Goal: Task Accomplishment & Management: Use online tool/utility

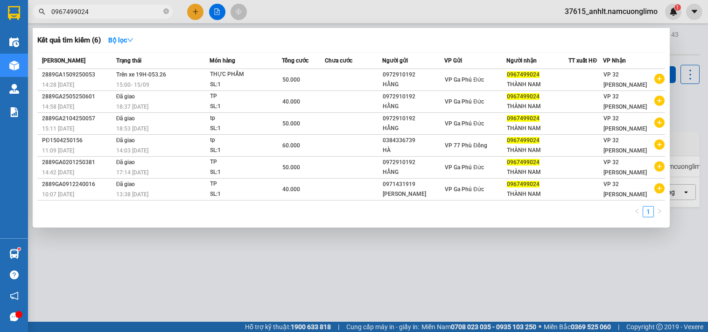
click at [100, 13] on input "0967499024" at bounding box center [106, 12] width 110 height 10
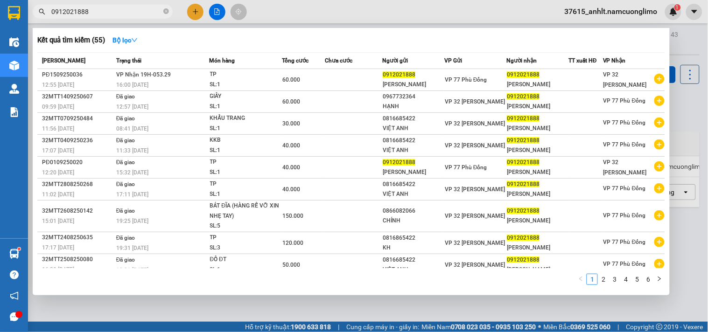
type input "0912021888"
click at [188, 315] on div at bounding box center [354, 166] width 708 height 332
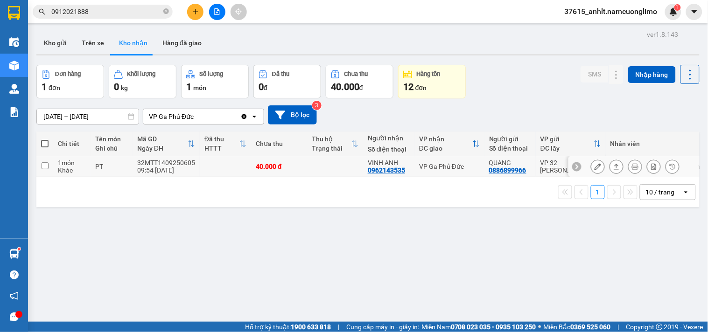
click at [235, 169] on td at bounding box center [225, 166] width 51 height 21
checkbox input "true"
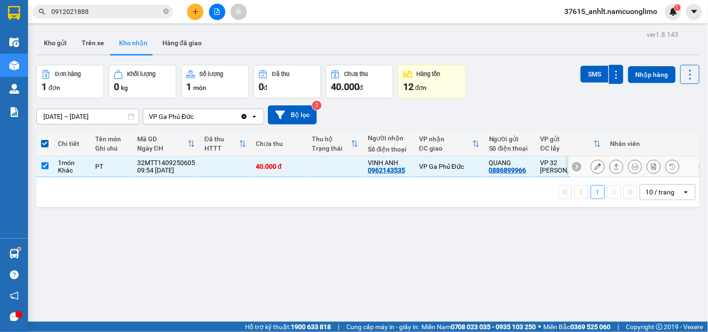
click at [579, 169] on div at bounding box center [634, 166] width 131 height 21
click at [592, 167] on button at bounding box center [598, 167] width 13 height 16
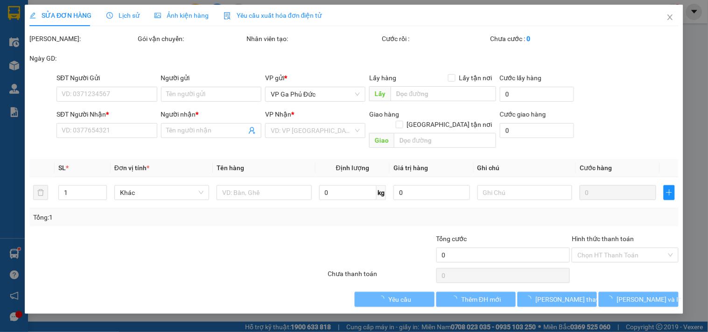
type input "0886899966"
type input "QUANG"
type input "0962143535"
type input "VINH ANH"
type input "40.000"
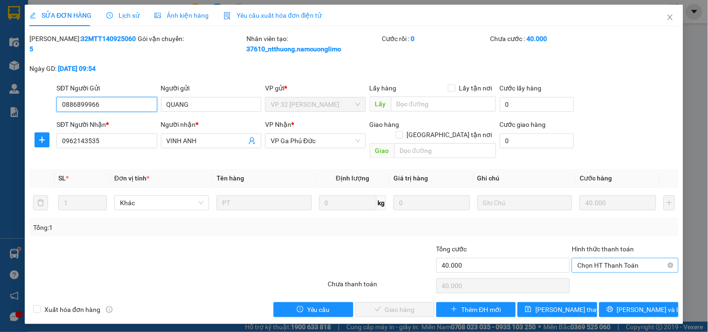
click at [636, 259] on span "Chọn HT Thanh Toán" at bounding box center [625, 266] width 95 height 14
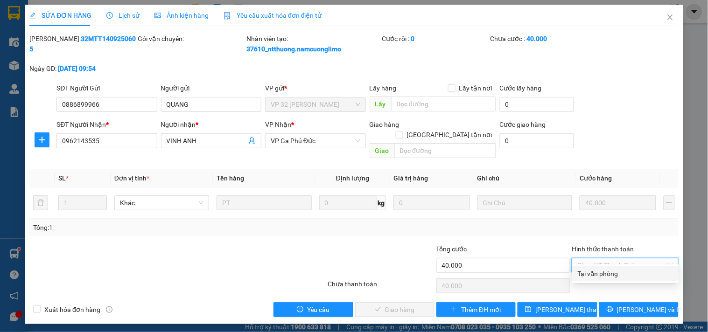
click at [617, 271] on div "Tại văn phòng" at bounding box center [626, 274] width 96 height 10
type input "0"
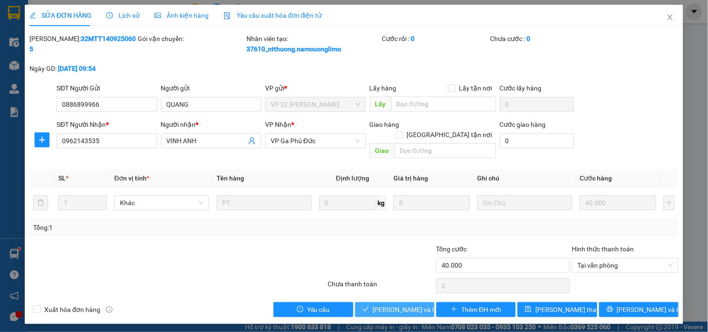
click at [398, 305] on span "[PERSON_NAME] và Giao hàng" at bounding box center [418, 310] width 90 height 10
click at [399, 305] on span "[PERSON_NAME] và Giao hàng" at bounding box center [418, 310] width 90 height 10
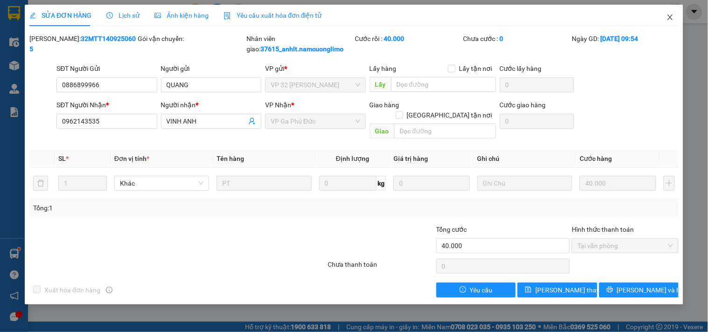
click at [671, 13] on span "Close" at bounding box center [670, 18] width 26 height 26
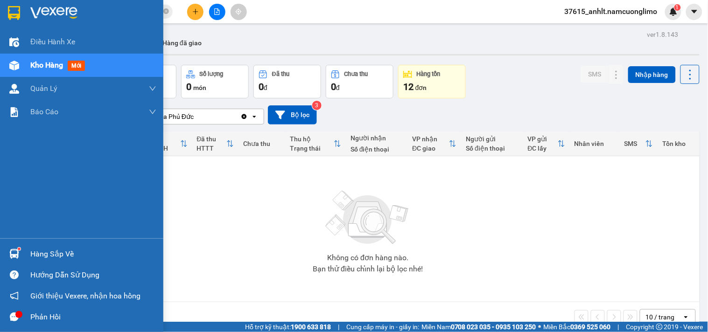
click at [17, 254] on img at bounding box center [14, 254] width 10 height 10
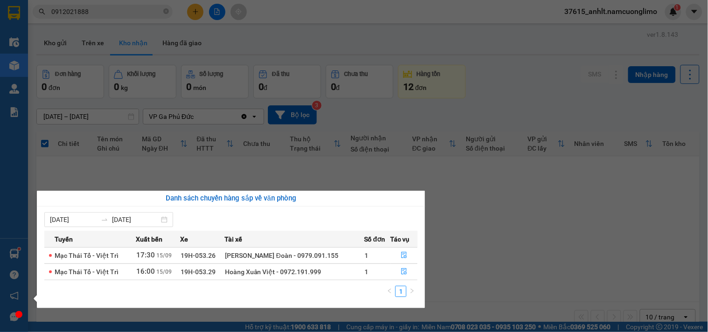
click at [469, 245] on section "Kết quả tìm kiếm ( 55 ) Bộ lọc Mã ĐH Trạng thái Món hàng Tổng cước Chưa cước Ng…" at bounding box center [354, 166] width 708 height 332
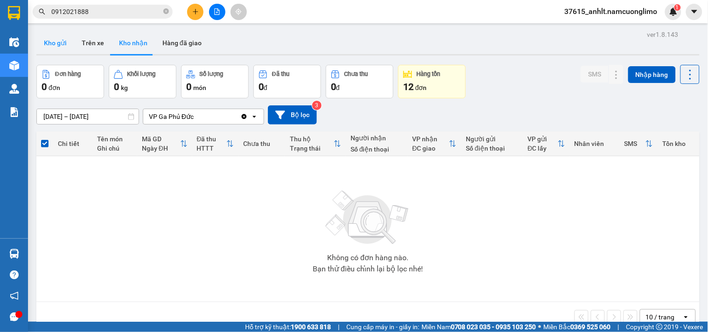
click at [56, 45] on button "Kho gửi" at bounding box center [55, 43] width 38 height 22
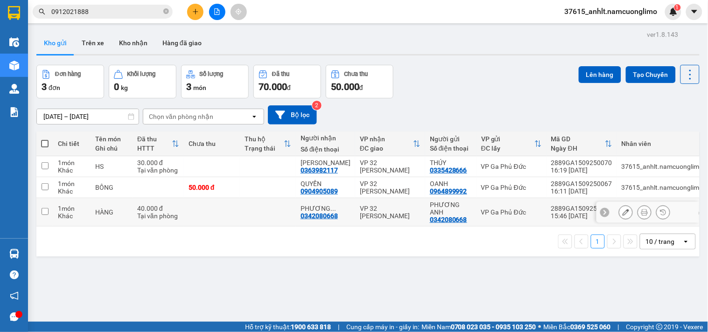
click at [381, 217] on td "VP 32 [PERSON_NAME]" at bounding box center [390, 212] width 70 height 28
checkbox input "true"
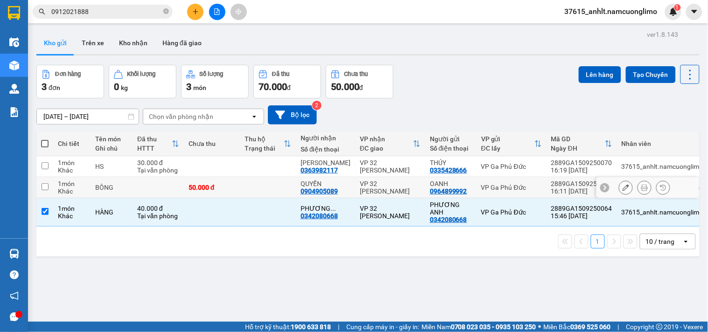
click at [385, 187] on div "VP 32 [PERSON_NAME]" at bounding box center [390, 187] width 61 height 15
checkbox input "true"
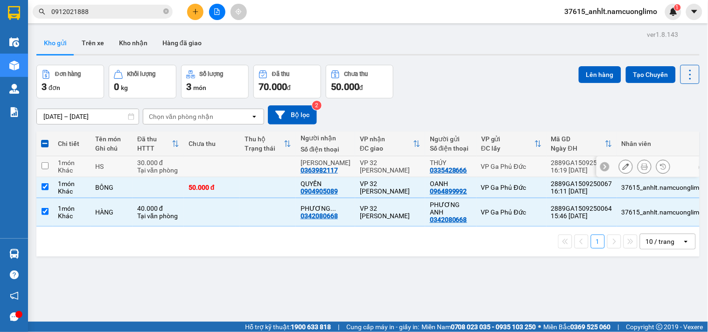
click at [386, 165] on div "VP 32 [PERSON_NAME]" at bounding box center [390, 166] width 61 height 15
checkbox input "true"
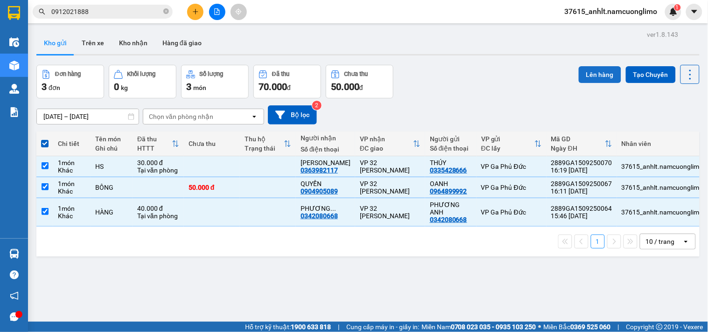
click at [579, 72] on button "Lên hàng" at bounding box center [600, 74] width 42 height 17
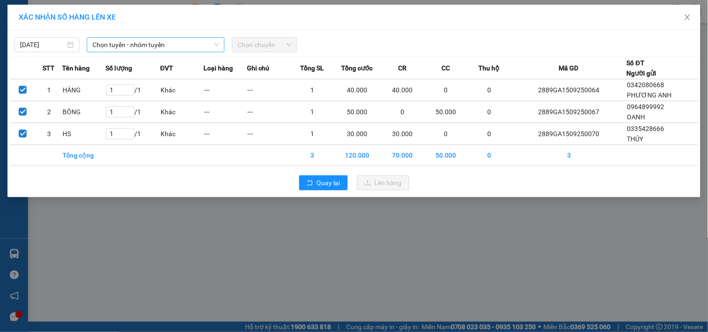
click at [212, 49] on span "Chọn tuyến - nhóm tuyến" at bounding box center [155, 45] width 127 height 14
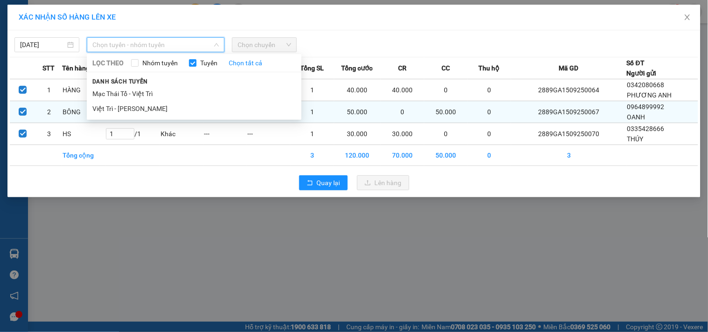
click at [115, 106] on li "Việt Trì - [PERSON_NAME]" at bounding box center [194, 108] width 215 height 15
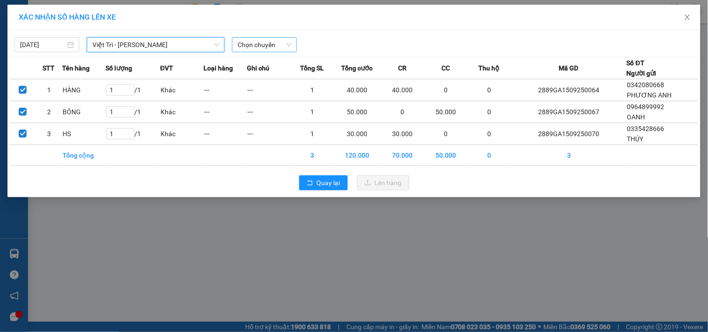
click at [267, 43] on span "Chọn chuyến" at bounding box center [265, 45] width 54 height 14
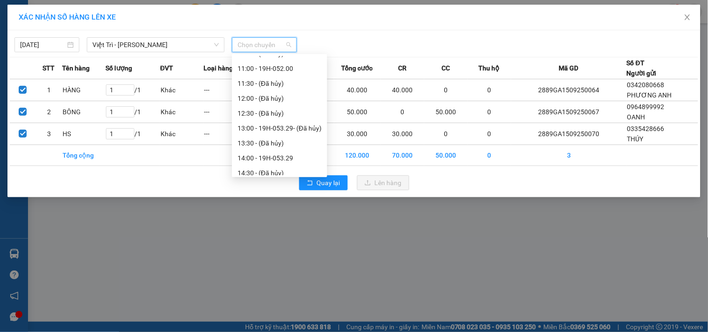
scroll to position [344, 0]
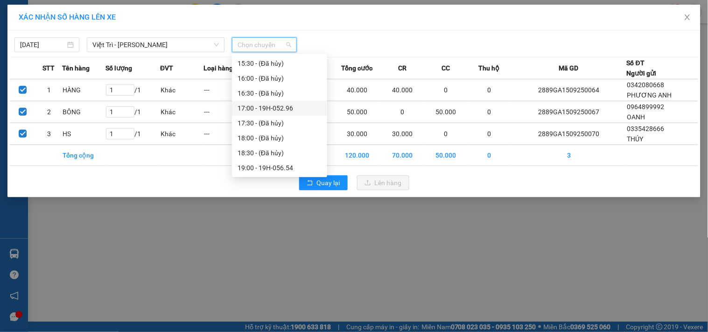
click at [296, 106] on div "17:00 - 19H-052.96" at bounding box center [280, 108] width 84 height 10
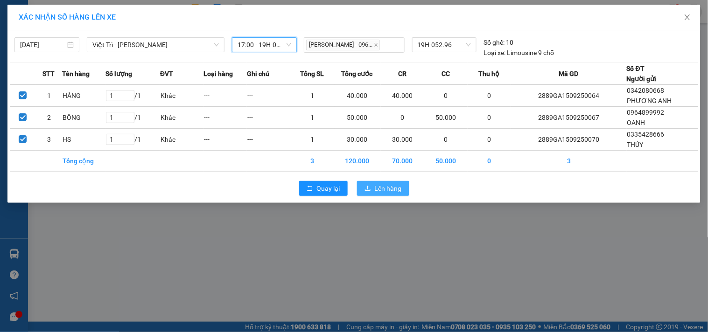
click at [372, 188] on button "Lên hàng" at bounding box center [383, 188] width 52 height 15
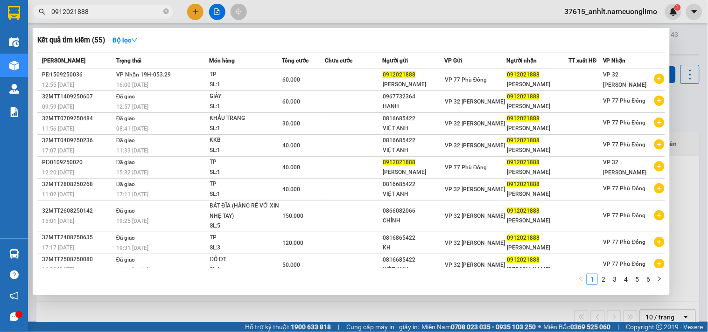
drag, startPoint x: 104, startPoint y: 11, endPoint x: 84, endPoint y: 7, distance: 19.9
click at [84, 7] on input "0912021888" at bounding box center [106, 12] width 110 height 10
paste input "76534644"
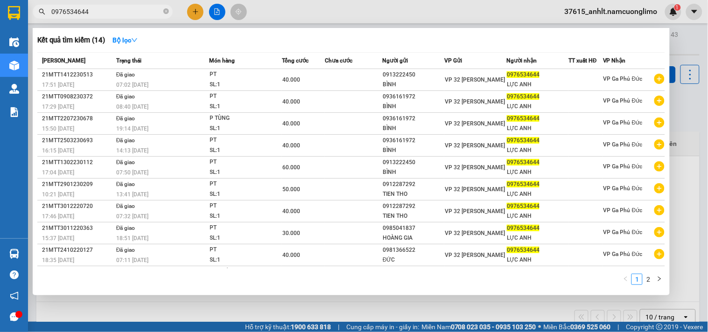
click at [118, 10] on input "0976534644" at bounding box center [106, 12] width 110 height 10
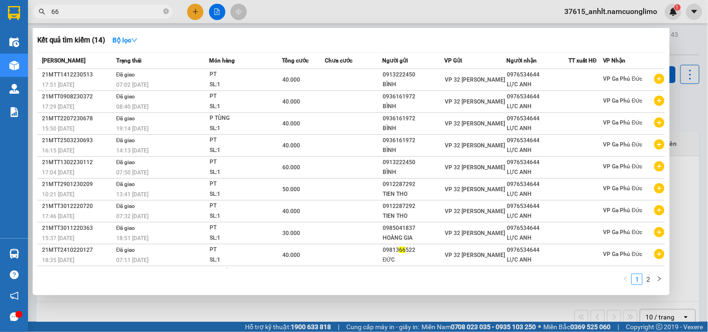
type input "660"
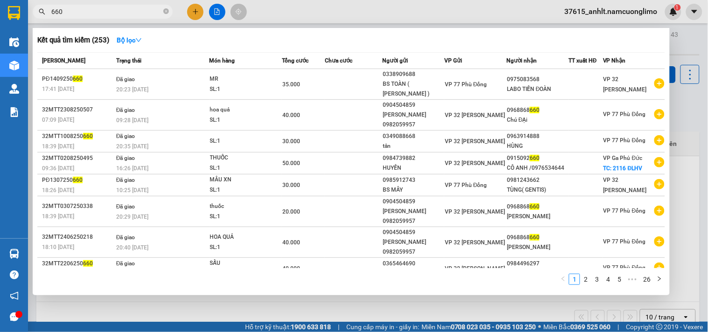
click at [83, 13] on input "660" at bounding box center [106, 12] width 110 height 10
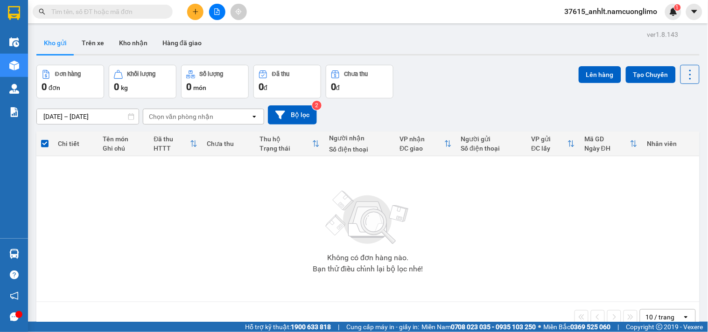
type input "0"
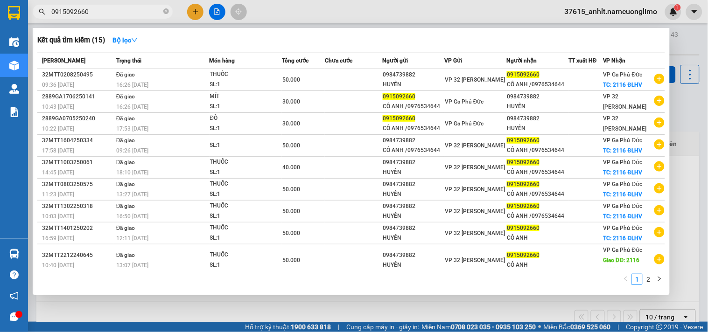
click at [394, 302] on div at bounding box center [354, 166] width 708 height 332
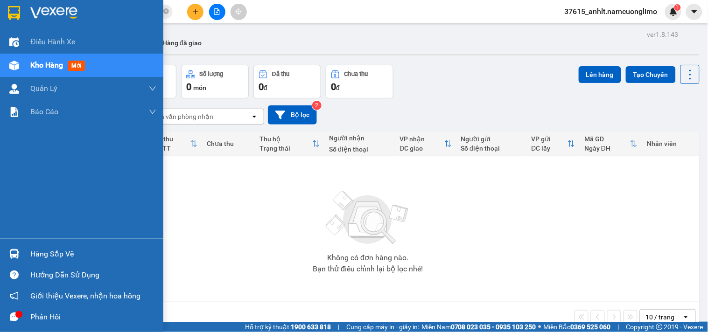
click at [10, 250] on img at bounding box center [14, 254] width 10 height 10
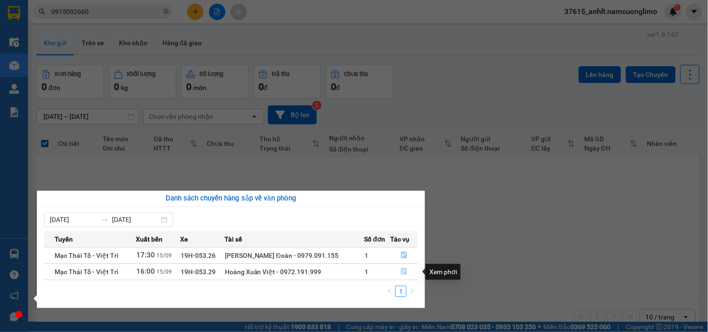
click at [404, 271] on icon "file-done" at bounding box center [404, 271] width 7 height 7
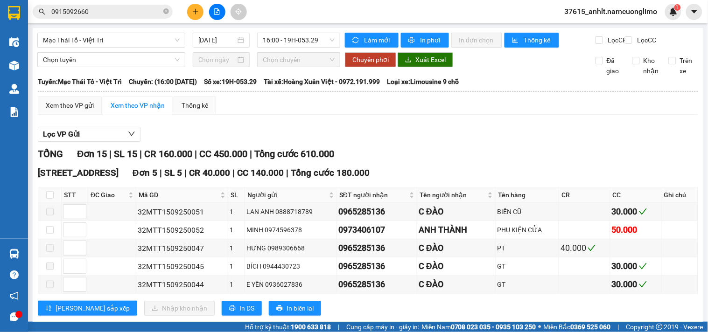
scroll to position [207, 0]
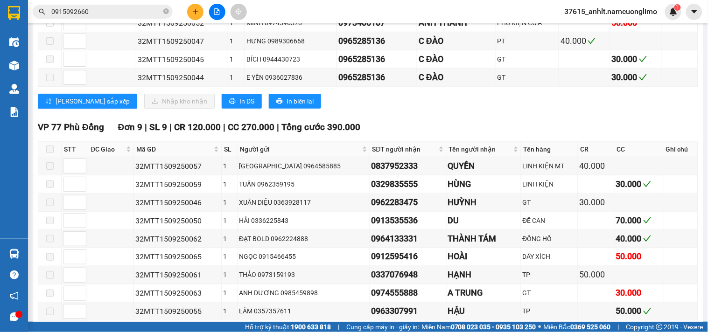
click at [471, 116] on div "[GEOGRAPHIC_DATA] 5 | SL 5 | CR 40.000 | CC 140.000 | Tổng cước 180.000 STT ĐC …" at bounding box center [368, 37] width 661 height 157
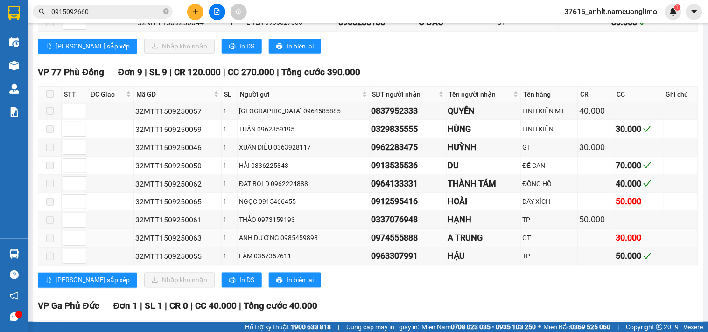
scroll to position [353, 0]
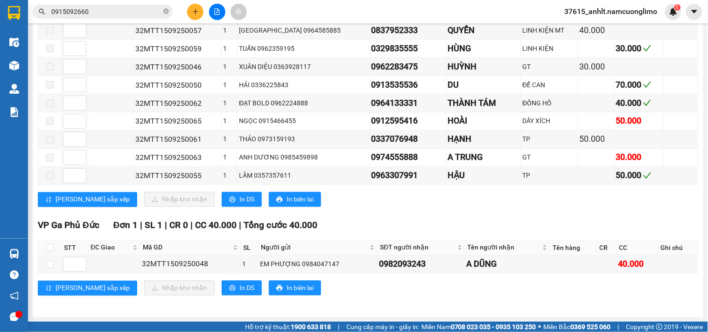
click at [356, 196] on div "[PERSON_NAME] sắp xếp Nhập kho nhận In DS In biên lai" at bounding box center [368, 199] width 661 height 15
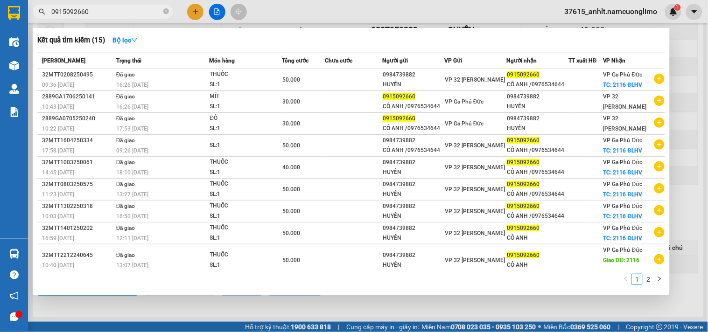
drag, startPoint x: 104, startPoint y: 11, endPoint x: 96, endPoint y: 10, distance: 7.5
click at [96, 10] on input "0915092660" at bounding box center [106, 12] width 110 height 10
paste input "88686128"
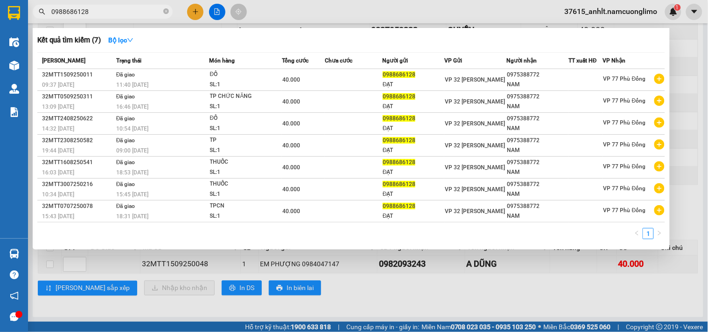
type input "0988686128"
click at [416, 5] on div at bounding box center [354, 166] width 708 height 332
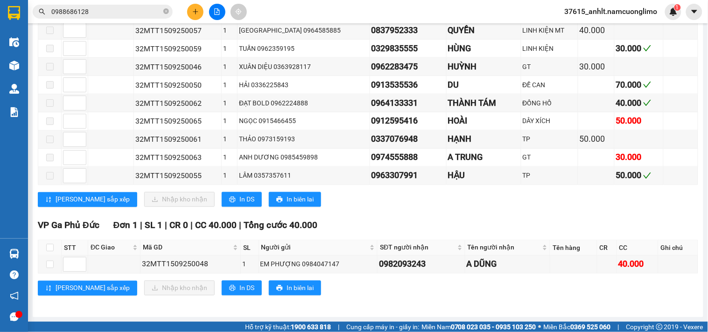
click at [311, 281] on div "[PERSON_NAME] sắp xếp Nhập kho nhận In DS In biên lai" at bounding box center [368, 288] width 661 height 15
click at [55, 246] on th at bounding box center [49, 247] width 23 height 15
click at [50, 248] on input "checkbox" at bounding box center [49, 247] width 7 height 7
checkbox input "true"
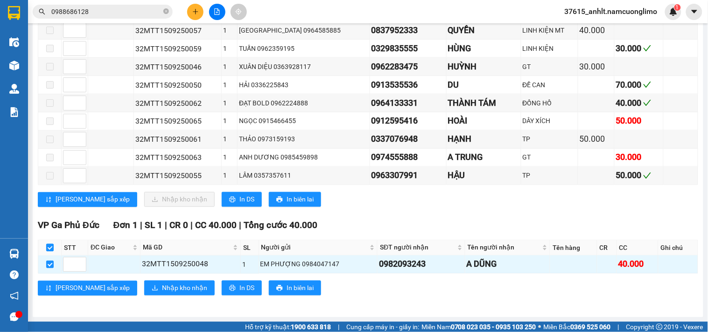
click at [51, 248] on input "checkbox" at bounding box center [49, 247] width 7 height 7
checkbox input "false"
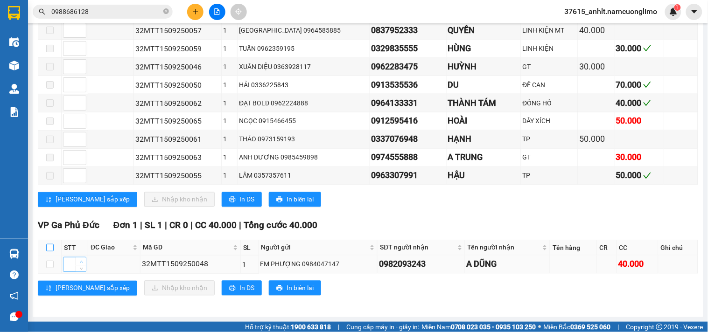
drag, startPoint x: 51, startPoint y: 244, endPoint x: 78, endPoint y: 260, distance: 30.4
click at [50, 244] on input "checkbox" at bounding box center [49, 247] width 7 height 7
checkbox input "true"
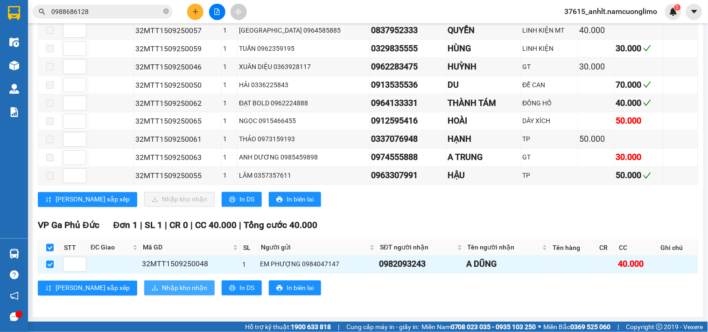
click at [162, 289] on span "Nhập kho nhận" at bounding box center [184, 288] width 45 height 10
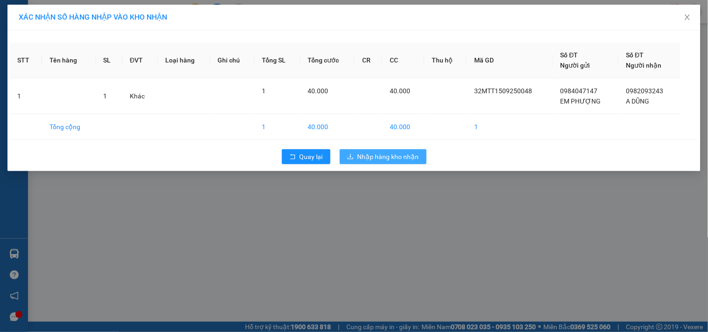
click at [400, 162] on button "Nhập hàng kho nhận" at bounding box center [383, 156] width 87 height 15
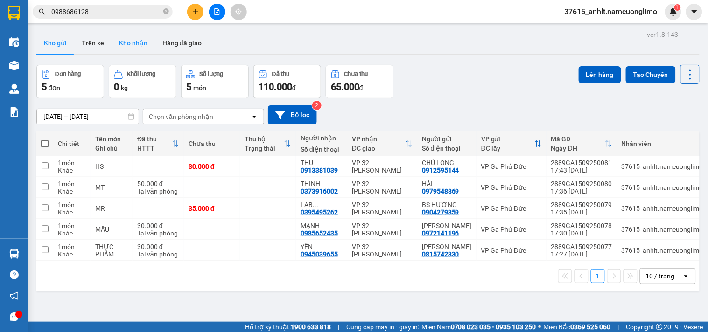
click at [127, 41] on button "Kho nhận" at bounding box center [133, 43] width 43 height 22
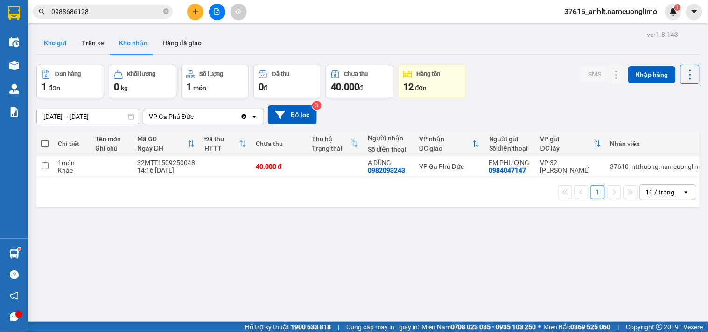
click at [54, 39] on button "Kho gửi" at bounding box center [55, 43] width 38 height 22
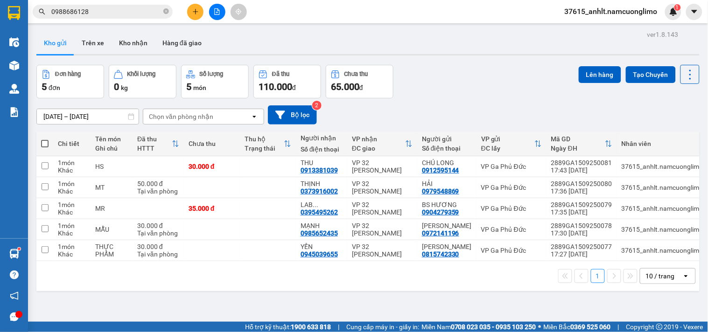
click at [357, 291] on div "1 10 / trang open" at bounding box center [367, 276] width 663 height 30
click at [46, 145] on span at bounding box center [44, 143] width 7 height 7
click at [45, 139] on input "checkbox" at bounding box center [45, 139] width 0 height 0
checkbox input "true"
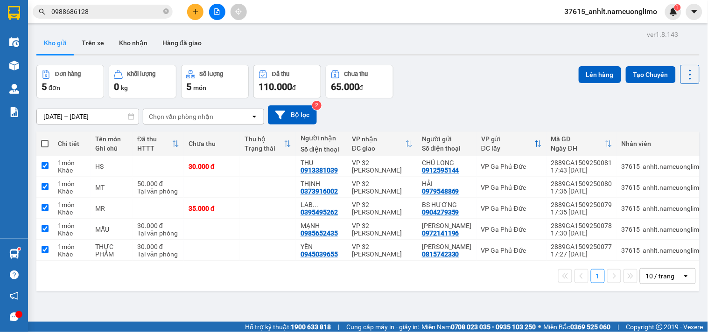
checkbox input "true"
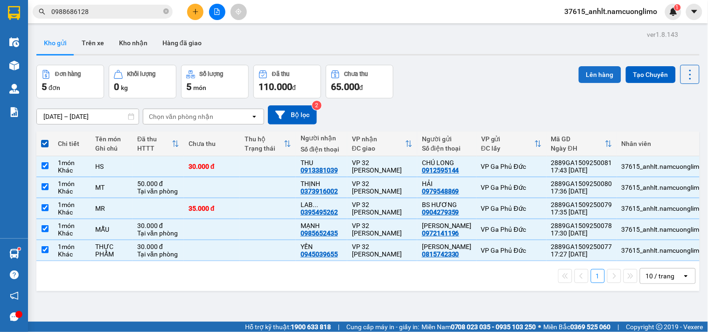
click at [588, 68] on button "Lên hàng" at bounding box center [600, 74] width 42 height 17
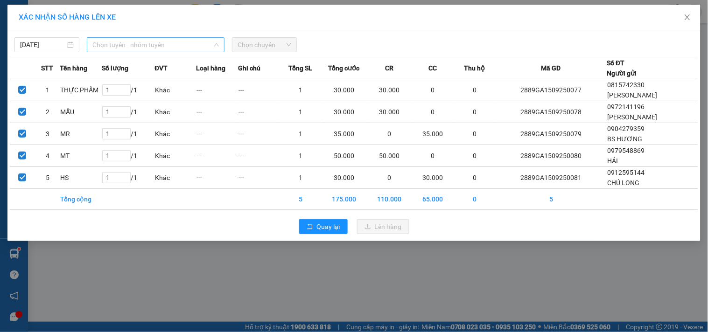
click at [162, 49] on span "Chọn tuyến - nhóm tuyến" at bounding box center [155, 45] width 127 height 14
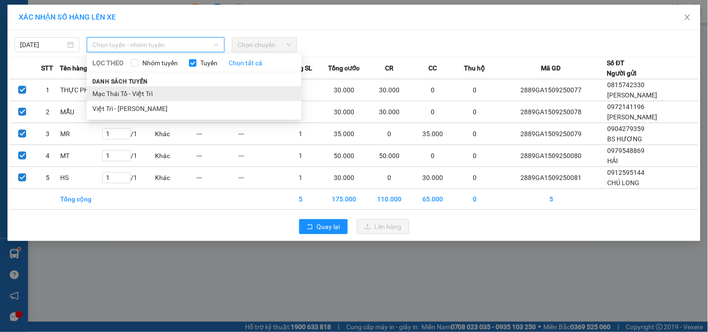
click at [131, 94] on li "Mạc Thái Tổ - Việt Trì" at bounding box center [194, 93] width 215 height 15
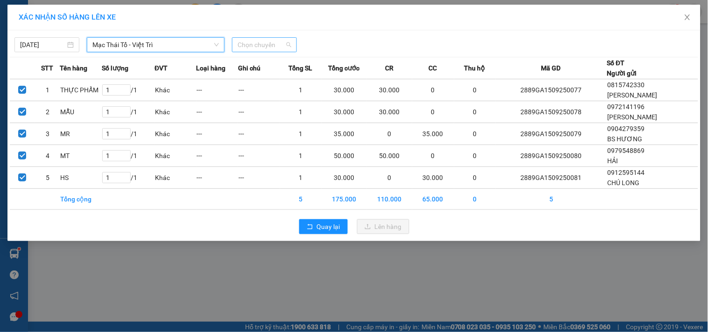
click at [277, 44] on span "Chọn chuyến" at bounding box center [265, 45] width 54 height 14
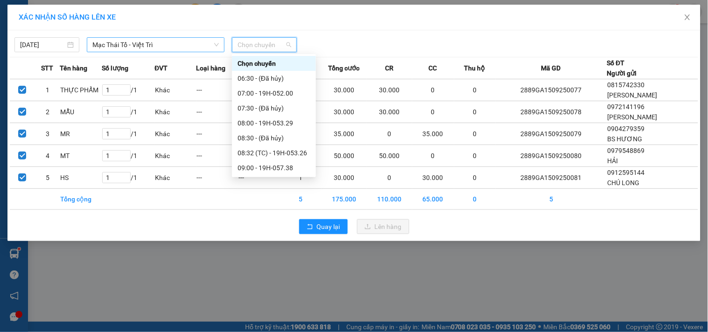
click at [197, 44] on span "Mạc Thái Tổ - Việt Trì" at bounding box center [155, 45] width 127 height 14
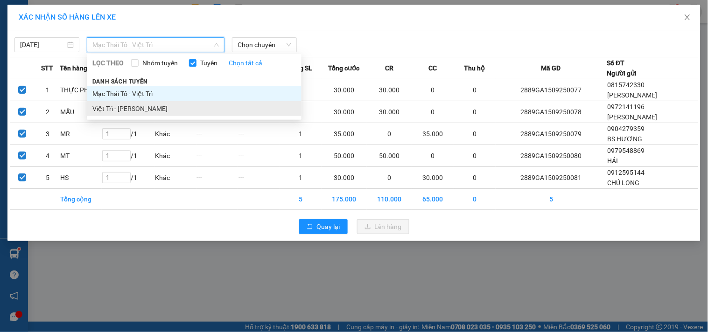
click at [120, 110] on li "Việt Trì - [PERSON_NAME]" at bounding box center [194, 108] width 215 height 15
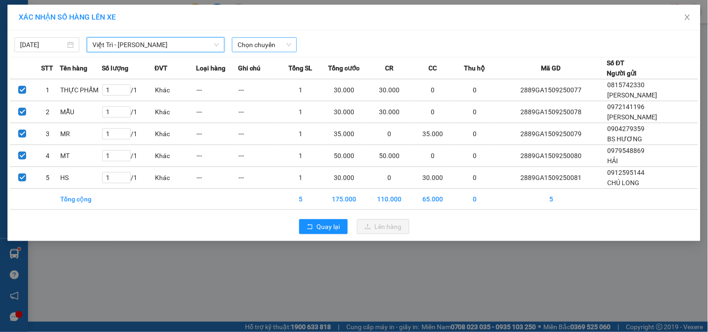
click at [265, 41] on span "Chọn chuyến" at bounding box center [265, 45] width 54 height 14
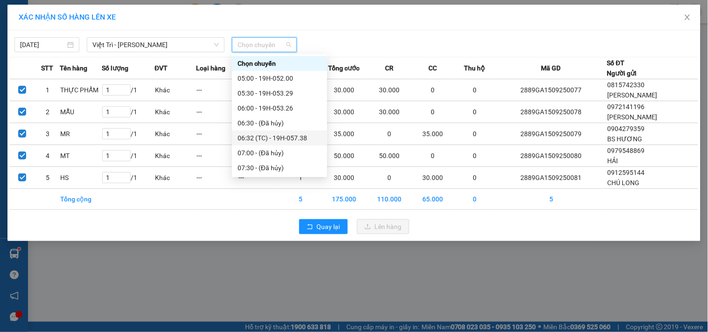
scroll to position [344, 0]
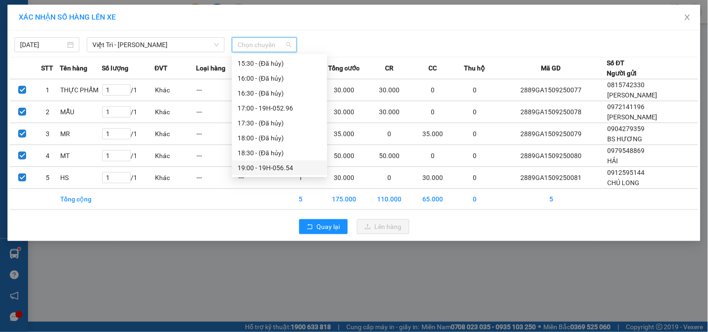
click at [292, 164] on div "19:00 - 19H-056.54" at bounding box center [280, 168] width 84 height 10
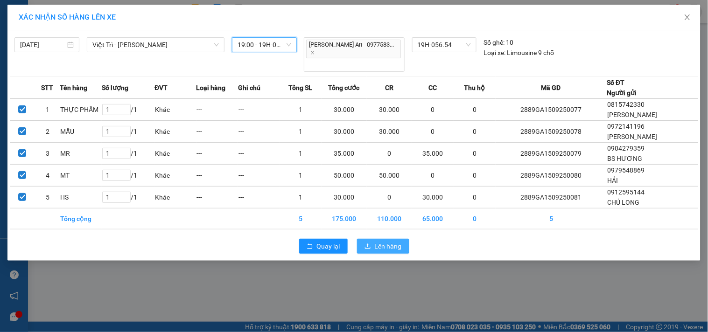
click at [373, 239] on button "Lên hàng" at bounding box center [383, 246] width 52 height 15
